Goal: Task Accomplishment & Management: Complete application form

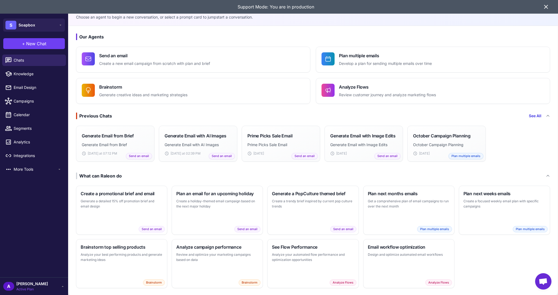
click at [545, 7] on icon at bounding box center [545, 6] width 3 height 3
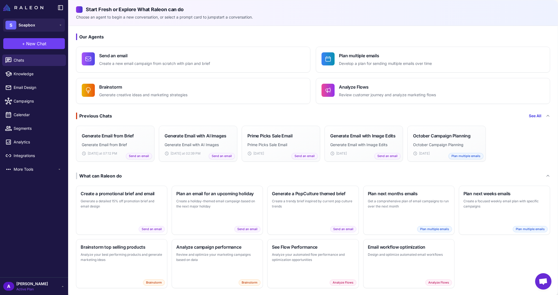
click at [48, 283] on div "A adam Active Plan" at bounding box center [34, 285] width 62 height 11
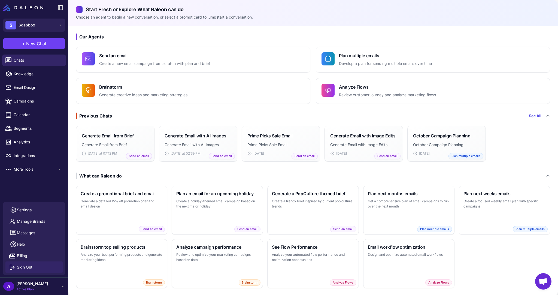
click at [27, 266] on span "Sign Out" at bounding box center [25, 267] width 16 height 6
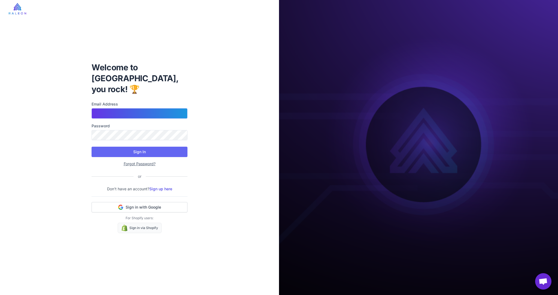
type input "**********"
click at [161, 186] on link "Sign up here" at bounding box center [160, 188] width 23 height 5
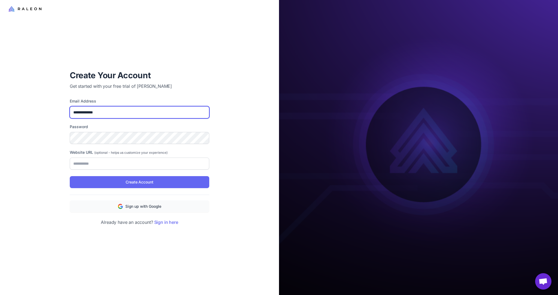
click at [116, 112] on input "**********" at bounding box center [139, 112] width 139 height 12
click at [84, 111] on input "**********" at bounding box center [139, 112] width 139 height 12
type input "**********"
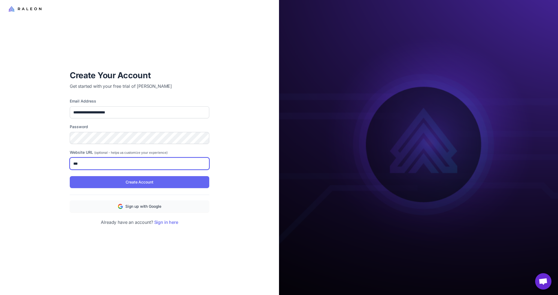
type input "**********"
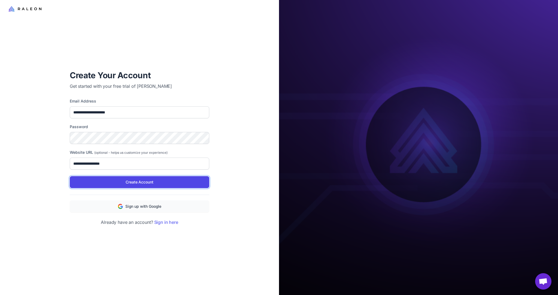
click at [107, 183] on button "Create Account" at bounding box center [139, 182] width 139 height 12
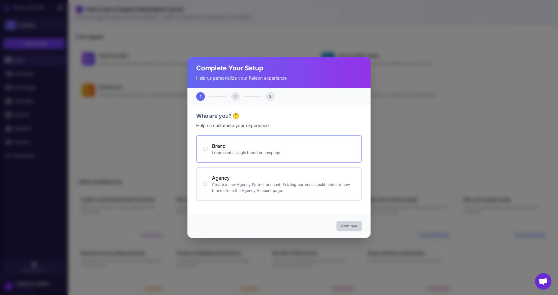
click at [263, 143] on h4 "Brand" at bounding box center [283, 145] width 143 height 7
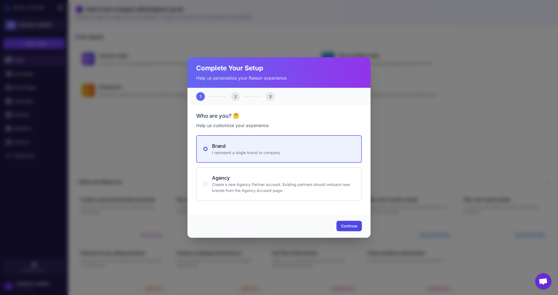
click at [341, 222] on button "Continue" at bounding box center [348, 226] width 25 height 10
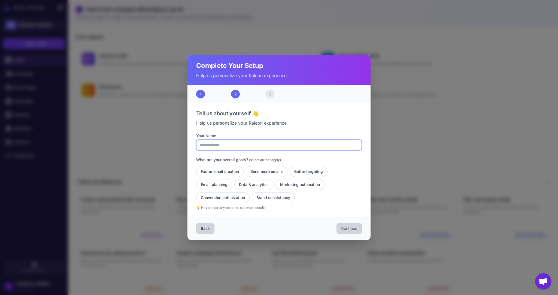
drag, startPoint x: 236, startPoint y: 145, endPoint x: 236, endPoint y: 149, distance: 3.8
click at [236, 145] on input "Your Name" at bounding box center [279, 145] width 166 height 10
type input "******"
drag, startPoint x: 222, startPoint y: 173, endPoint x: 257, endPoint y: 173, distance: 34.6
click at [223, 173] on button "Faster email creation" at bounding box center [219, 171] width 47 height 11
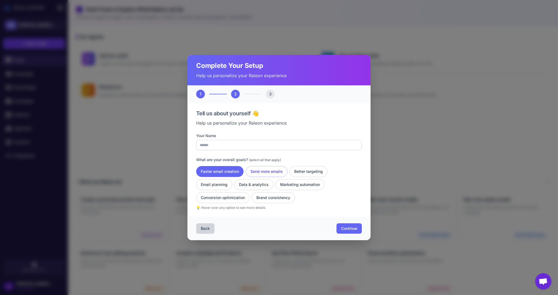
click at [264, 172] on button "Send more emails" at bounding box center [267, 171] width 42 height 11
drag, startPoint x: 259, startPoint y: 181, endPoint x: 299, endPoint y: 192, distance: 41.0
click at [261, 182] on button "Data & analytics" at bounding box center [253, 184] width 39 height 11
click at [350, 225] on button "Continue" at bounding box center [348, 228] width 25 height 10
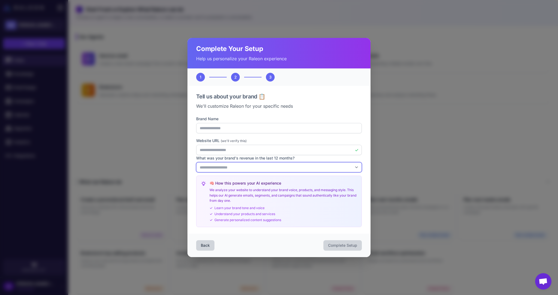
drag, startPoint x: 294, startPoint y: 163, endPoint x: 288, endPoint y: 172, distance: 10.8
click at [294, 163] on select "**********" at bounding box center [279, 167] width 166 height 10
select select "*"
click at [196, 162] on select "**********" at bounding box center [279, 167] width 166 height 10
click at [332, 243] on span "Complete Setup" at bounding box center [342, 244] width 29 height 5
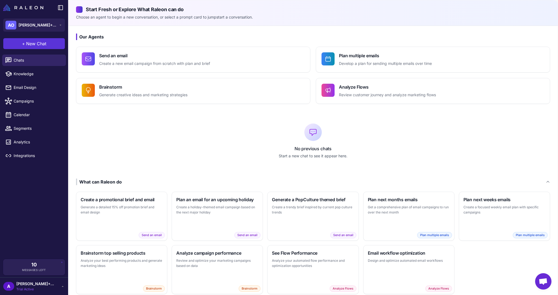
click at [30, 42] on span "New Chat" at bounding box center [36, 43] width 20 height 7
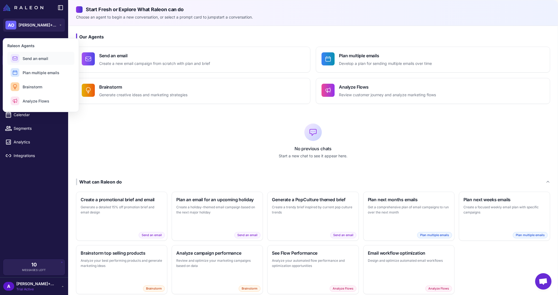
click at [37, 60] on span "Send an email" at bounding box center [36, 59] width 26 height 6
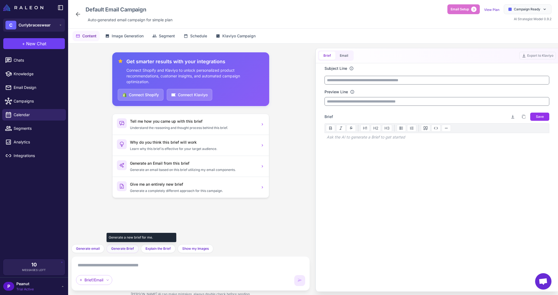
click at [126, 245] on button "Generate Brief" at bounding box center [122, 248] width 32 height 9
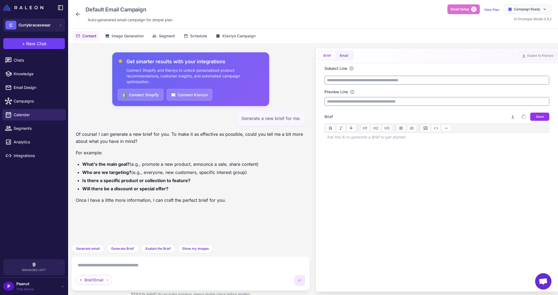
click at [138, 260] on div "Brief/Email" at bounding box center [190, 273] width 238 height 34
click at [147, 269] on div "Brief/Email" at bounding box center [190, 273] width 229 height 25
click at [88, 268] on textarea at bounding box center [190, 265] width 229 height 9
type textarea "**********"
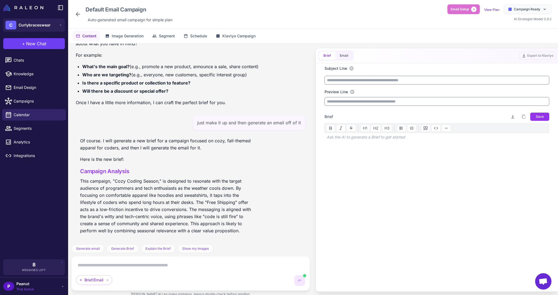
scroll to position [113, 0]
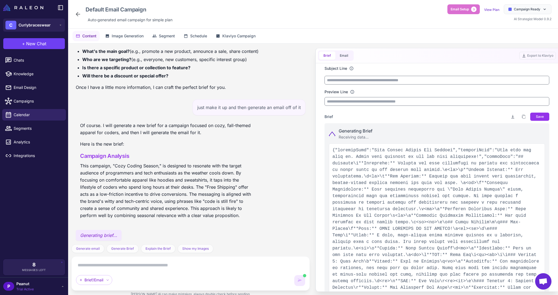
type input "**********"
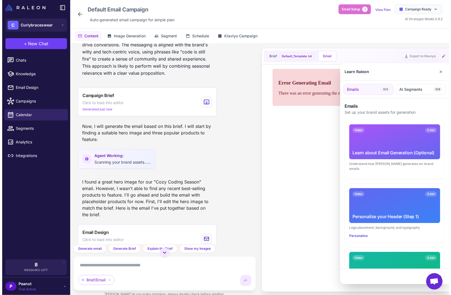
scroll to position [283, 0]
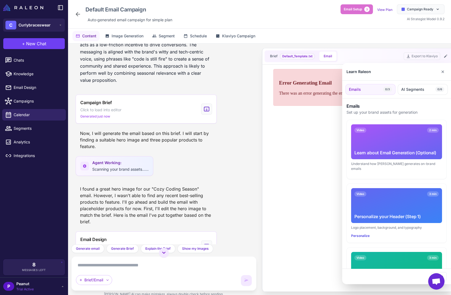
click at [180, 234] on div at bounding box center [225, 147] width 451 height 295
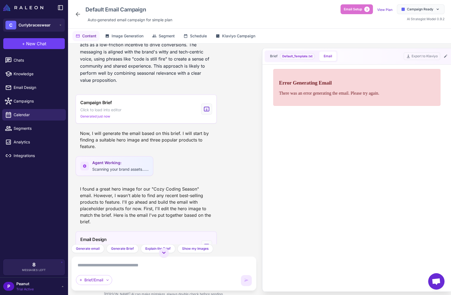
click at [180, 236] on div "Email Design Click to load into editor Generated just now" at bounding box center [146, 245] width 141 height 29
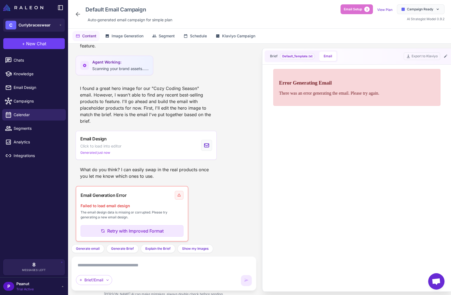
click at [146, 259] on div "Brief/Email" at bounding box center [163, 273] width 185 height 34
click at [145, 266] on textarea at bounding box center [164, 265] width 176 height 9
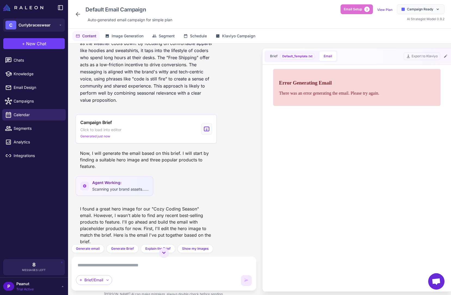
scroll to position [253, 0]
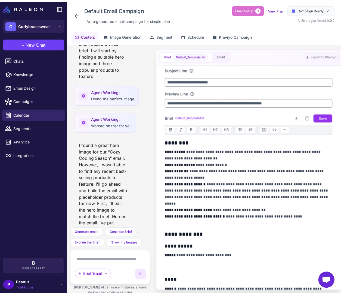
scroll to position [735, 0]
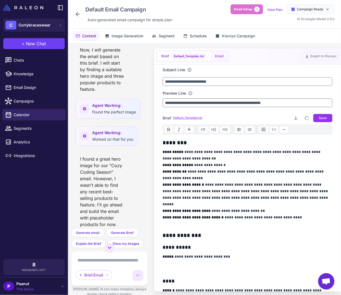
click at [217, 59] on button "Email" at bounding box center [219, 56] width 17 height 10
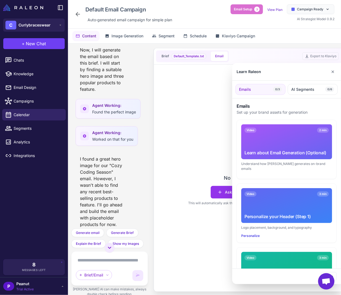
drag, startPoint x: 147, startPoint y: 177, endPoint x: 148, endPoint y: 191, distance: 13.6
click at [149, 194] on div at bounding box center [170, 147] width 341 height 295
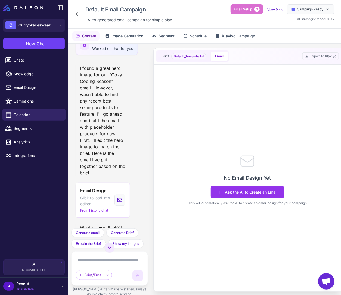
scroll to position [887, 0]
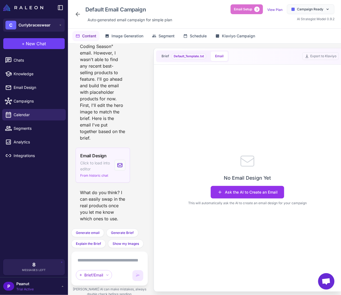
click at [93, 163] on span "Click to load into editor" at bounding box center [95, 166] width 30 height 12
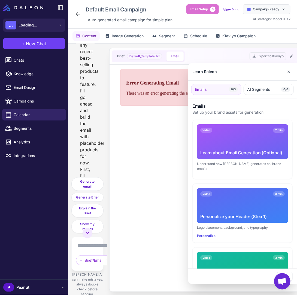
scroll to position [2168, 0]
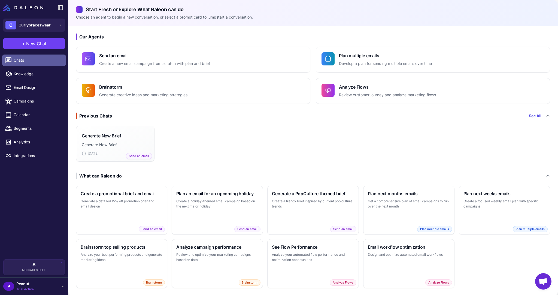
click at [24, 63] on link "Chats" at bounding box center [34, 59] width 64 height 11
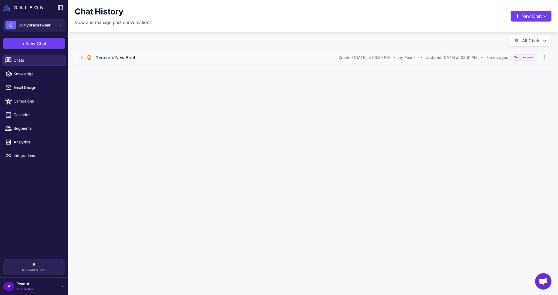
click at [118, 57] on h3 "Generate New Brief" at bounding box center [115, 57] width 40 height 7
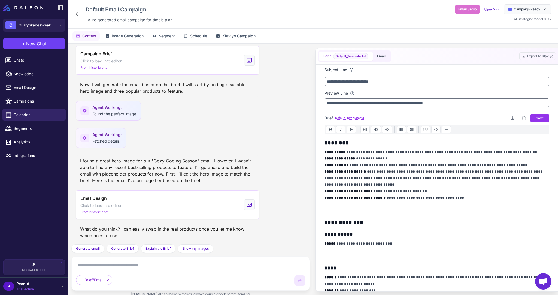
scroll to position [296, 0]
click at [375, 54] on button "Email" at bounding box center [380, 56] width 17 height 10
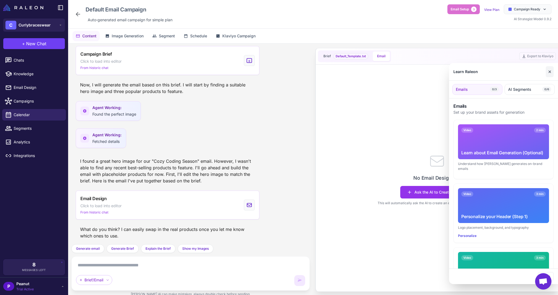
click at [549, 73] on button "✕" at bounding box center [549, 71] width 8 height 11
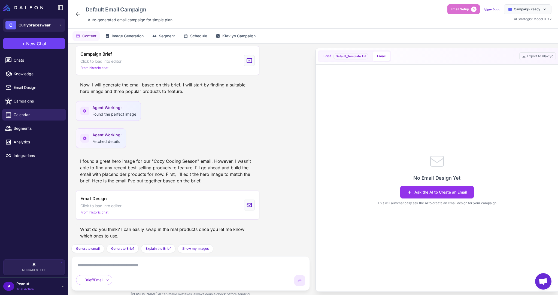
click at [329, 58] on span "Brief" at bounding box center [327, 56] width 8 height 5
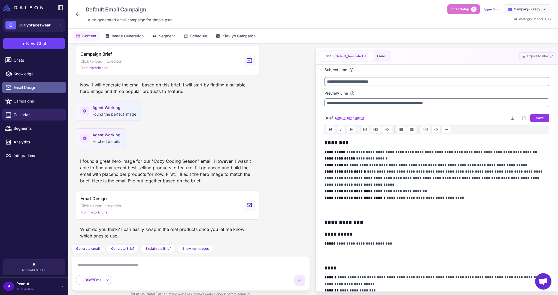
click at [22, 89] on span "Email Design" at bounding box center [38, 87] width 48 height 6
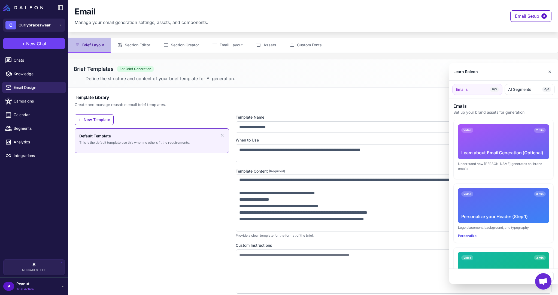
click at [137, 47] on div at bounding box center [279, 147] width 558 height 295
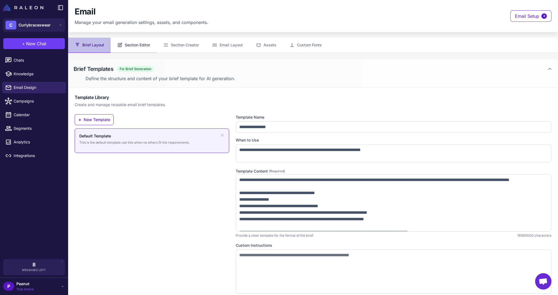
click at [139, 45] on button "Section Editor" at bounding box center [134, 45] width 46 height 15
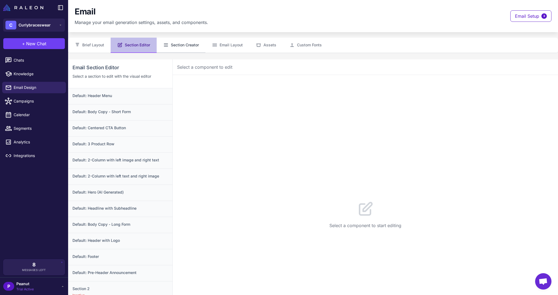
click at [178, 40] on button "Section Creator" at bounding box center [181, 45] width 49 height 15
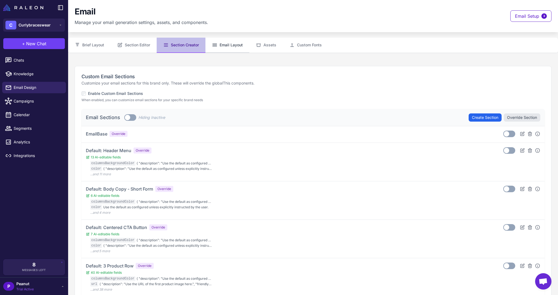
click at [237, 41] on button "Email Layout" at bounding box center [227, 45] width 44 height 15
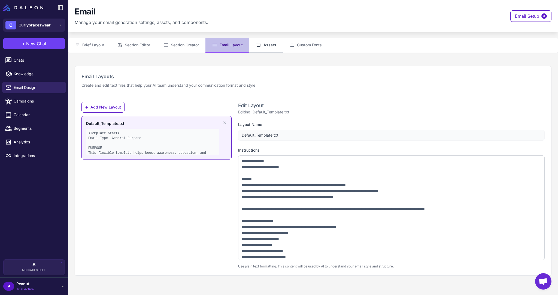
click at [264, 44] on button "Assets" at bounding box center [265, 45] width 33 height 15
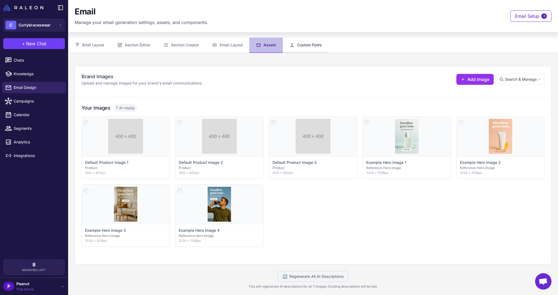
click at [308, 42] on button "Custom Fonts" at bounding box center [305, 45] width 45 height 15
select select "***"
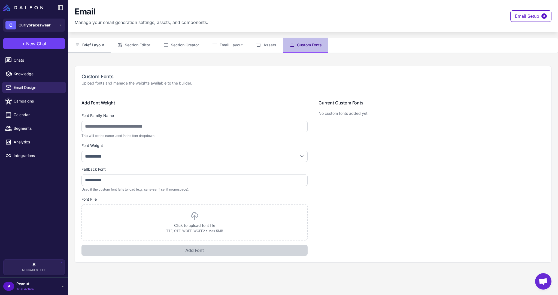
click at [100, 41] on button "Brief Layout" at bounding box center [89, 45] width 42 height 15
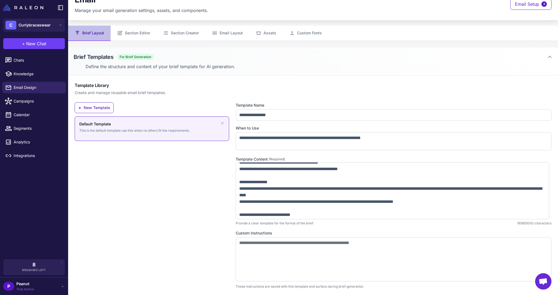
scroll to position [183, 0]
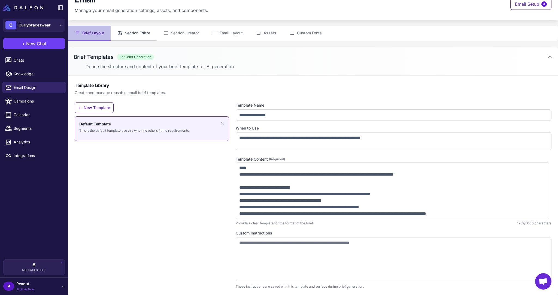
click at [135, 34] on button "Section Editor" at bounding box center [134, 33] width 46 height 15
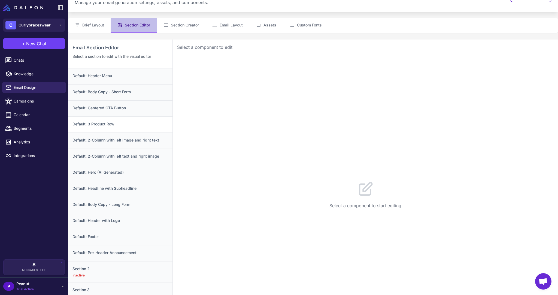
scroll to position [22, 0]
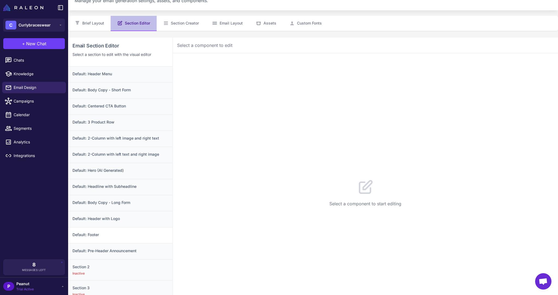
click at [128, 230] on div "Default: Footer" at bounding box center [120, 235] width 104 height 16
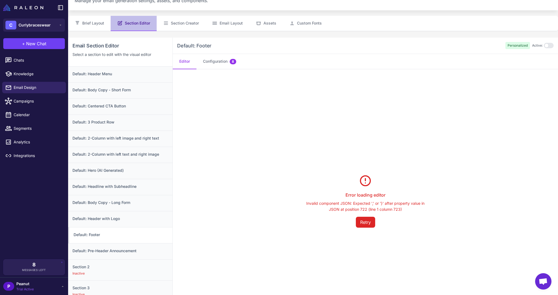
click at [113, 233] on h3 "Default: Footer" at bounding box center [121, 234] width 94 height 6
